Goal: Find specific page/section: Find specific page/section

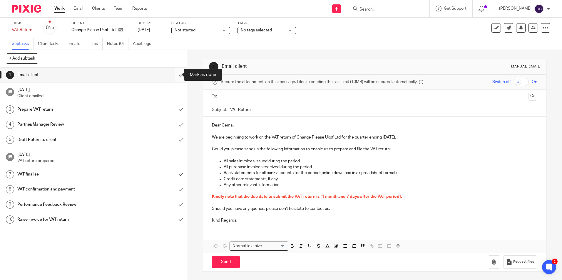
click at [175, 75] on input "submit" at bounding box center [93, 75] width 187 height 15
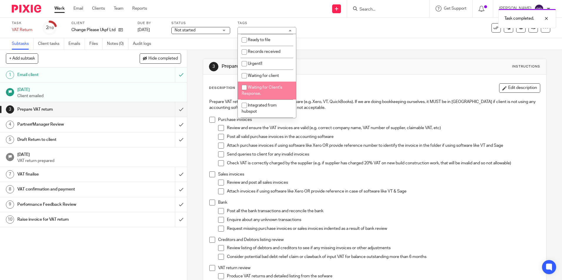
scroll to position [88, 0]
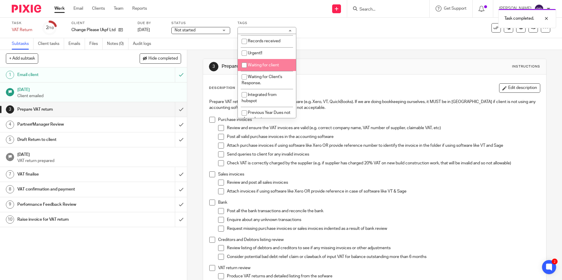
click at [254, 62] on li "Waiting for client" at bounding box center [267, 65] width 58 height 12
checkbox input "true"
click at [344, 50] on div "Subtasks Client tasks Emails Files Notes (0) Audit logs" at bounding box center [281, 44] width 562 height 12
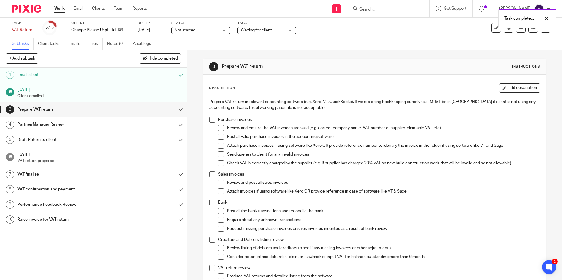
click at [57, 8] on link "Work" at bounding box center [59, 9] width 10 height 6
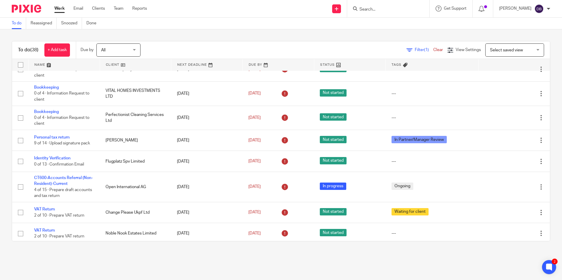
scroll to position [206, 0]
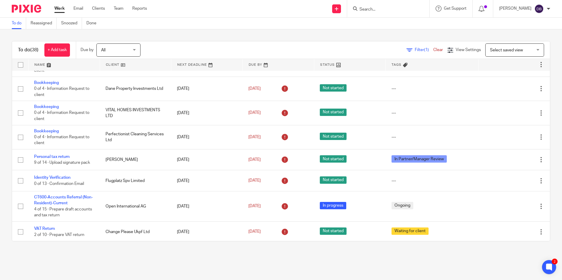
click at [371, 9] on input "Search" at bounding box center [385, 9] width 53 height 5
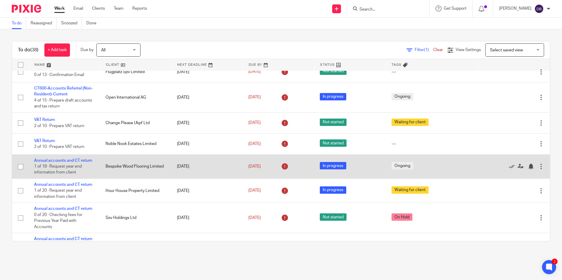
scroll to position [323, 0]
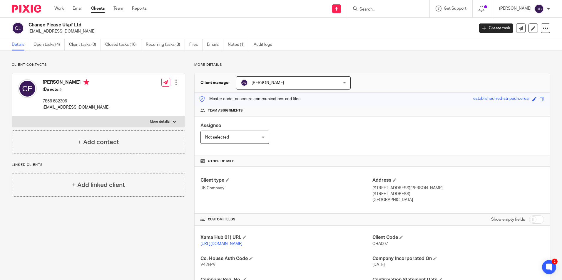
click at [399, 6] on form at bounding box center [390, 8] width 63 height 7
click at [383, 11] on input "Search" at bounding box center [385, 9] width 53 height 5
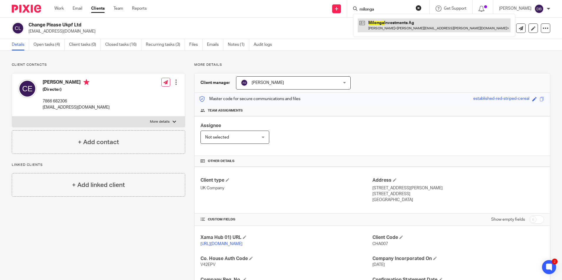
type input "milonga"
click at [391, 27] on link at bounding box center [434, 26] width 153 height 14
